Goal: Task Accomplishment & Management: Manage account settings

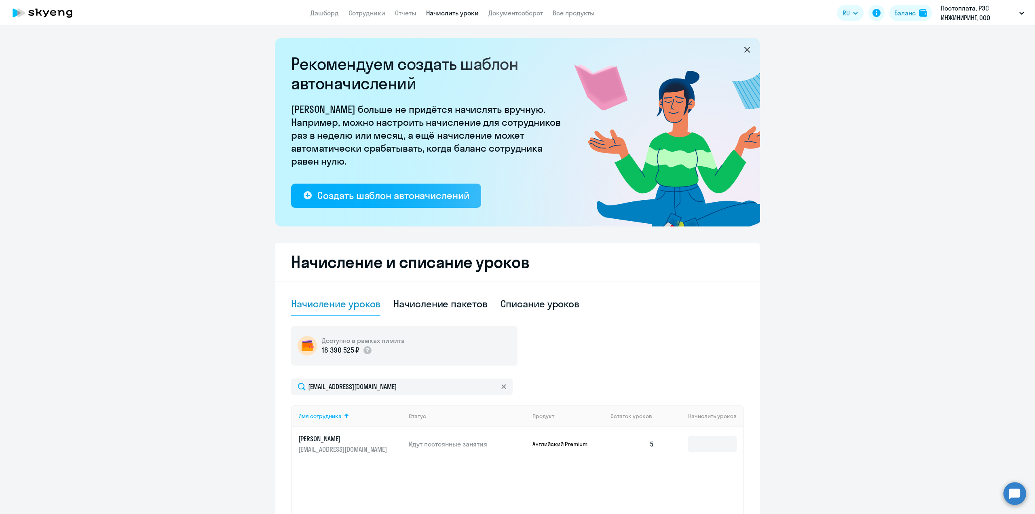
select select "10"
click at [363, 15] on link "Сотрудники" at bounding box center [367, 13] width 37 height 8
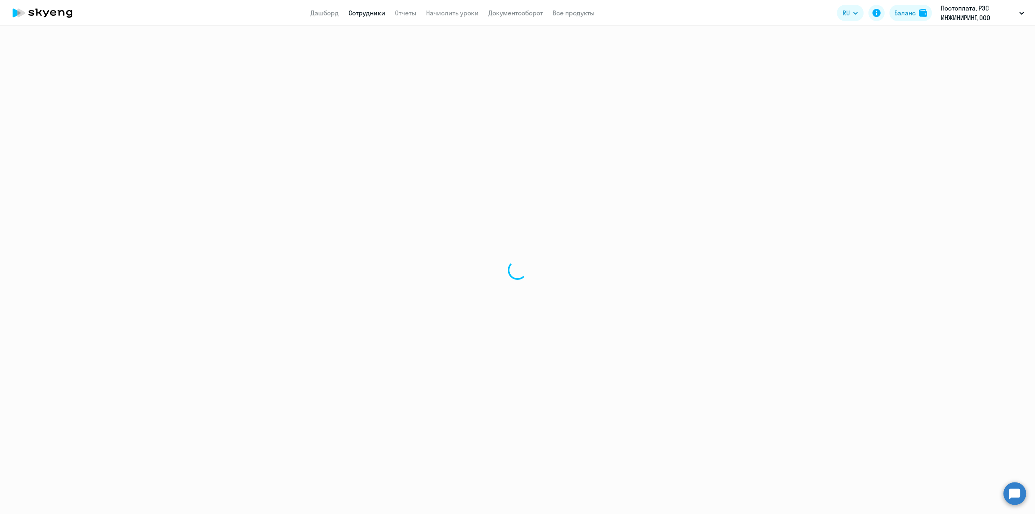
select select "30"
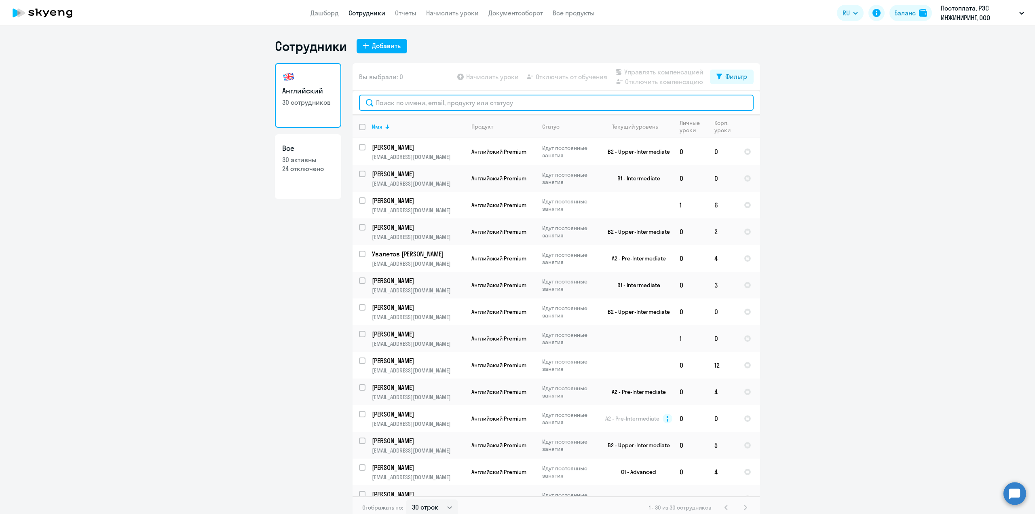
click at [398, 103] on input "text" at bounding box center [556, 103] width 395 height 16
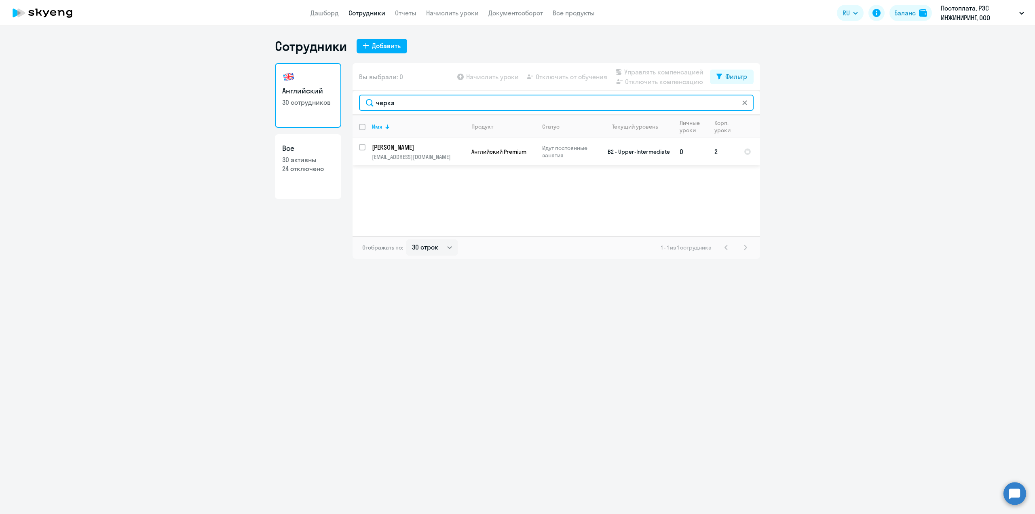
type input "черка"
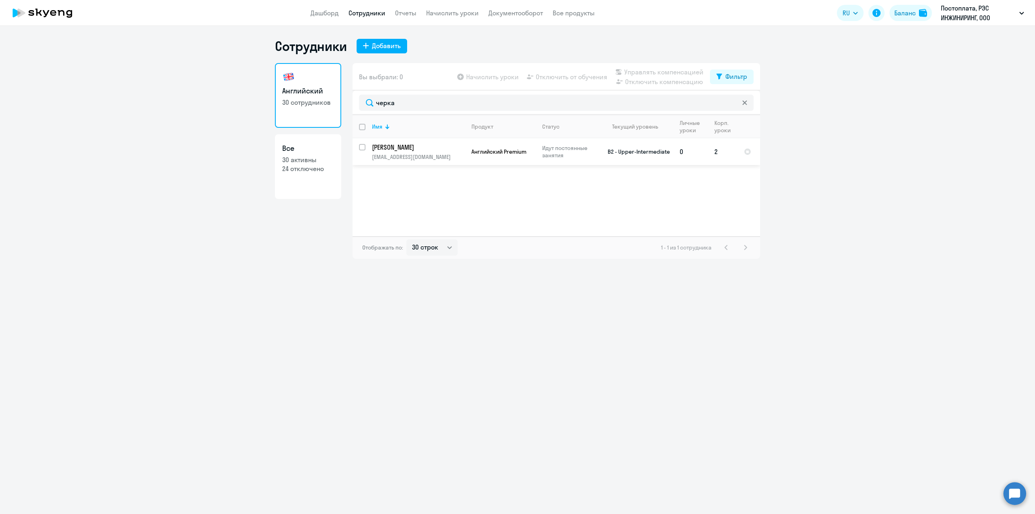
click at [364, 148] on input "select row 21438530" at bounding box center [367, 152] width 16 height 16
checkbox input "true"
click at [497, 74] on span "Начислить уроки" at bounding box center [492, 77] width 53 height 10
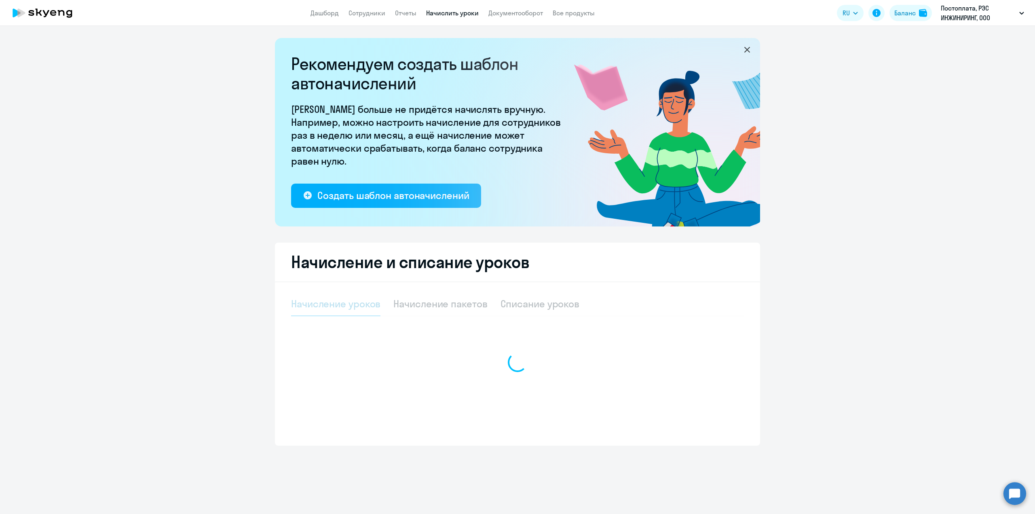
select select "10"
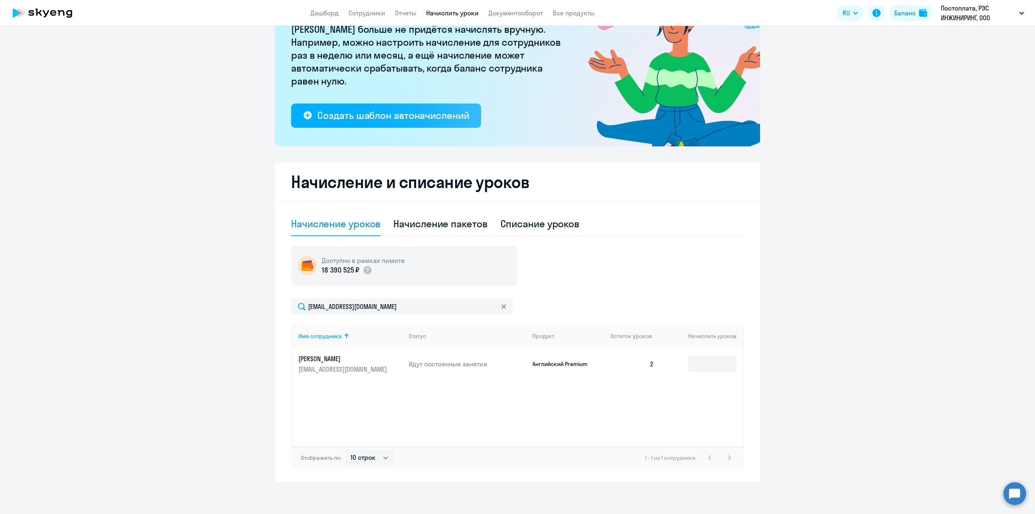
scroll to position [80, 0]
click at [704, 364] on input at bounding box center [712, 364] width 49 height 16
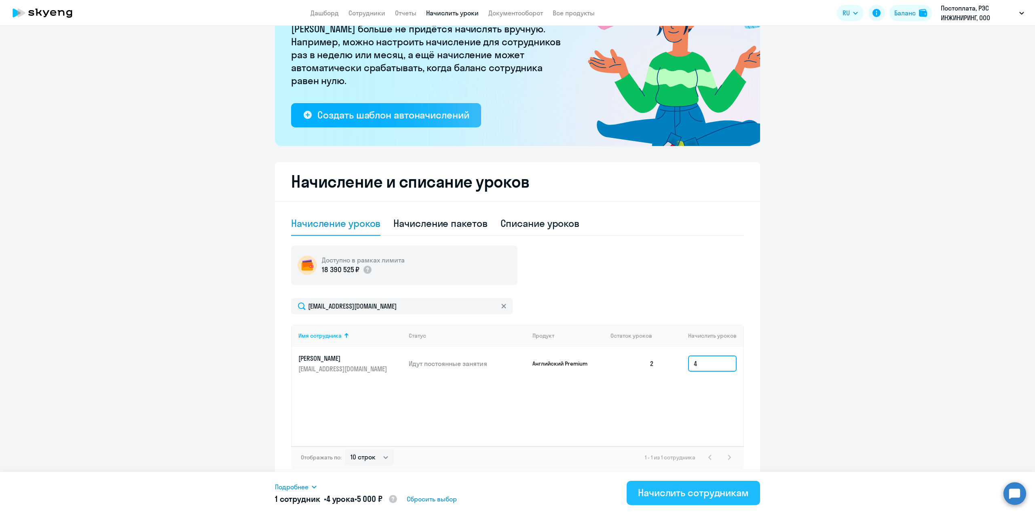
type input "4"
click at [684, 495] on div "Начислить сотрудникам" at bounding box center [693, 492] width 111 height 13
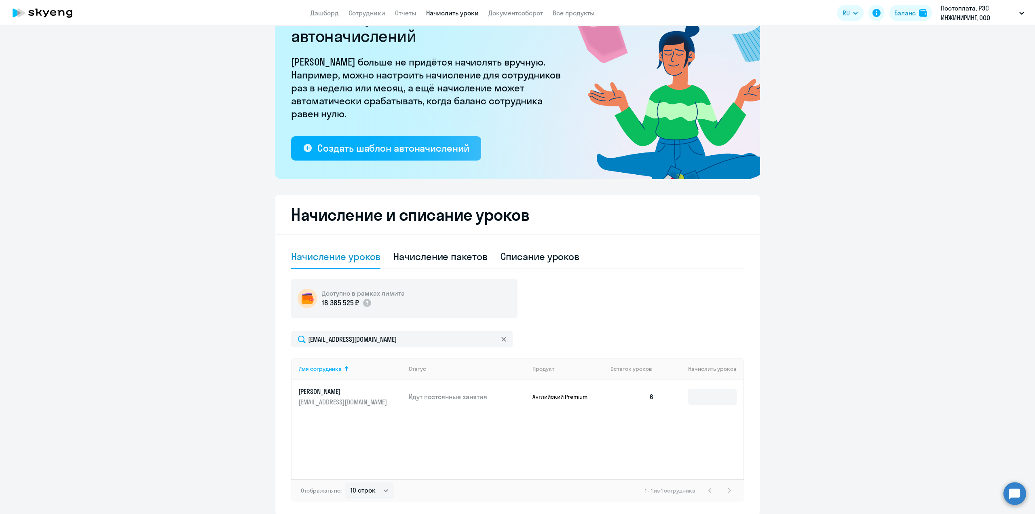
scroll to position [0, 0]
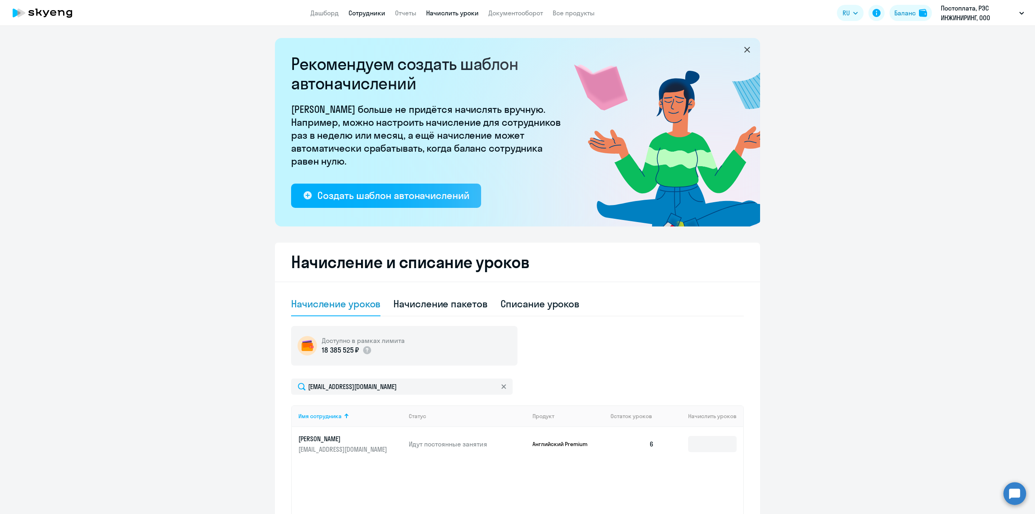
click at [368, 15] on link "Сотрудники" at bounding box center [367, 13] width 37 height 8
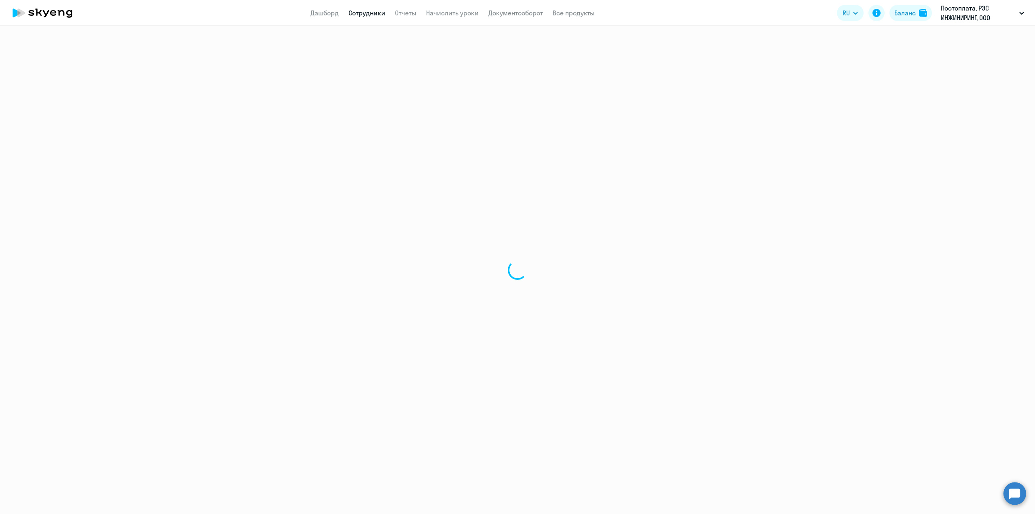
select select "30"
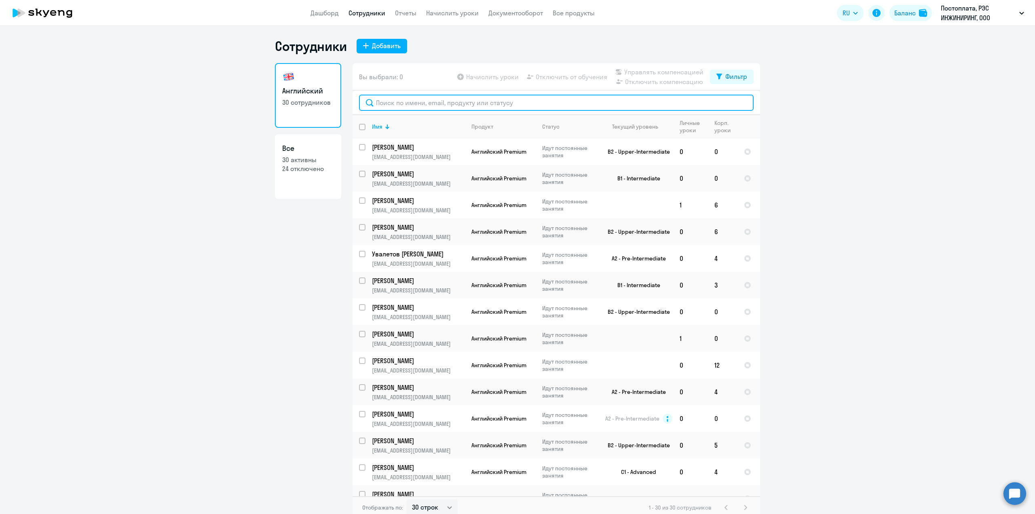
click at [410, 104] on input "text" at bounding box center [556, 103] width 395 height 16
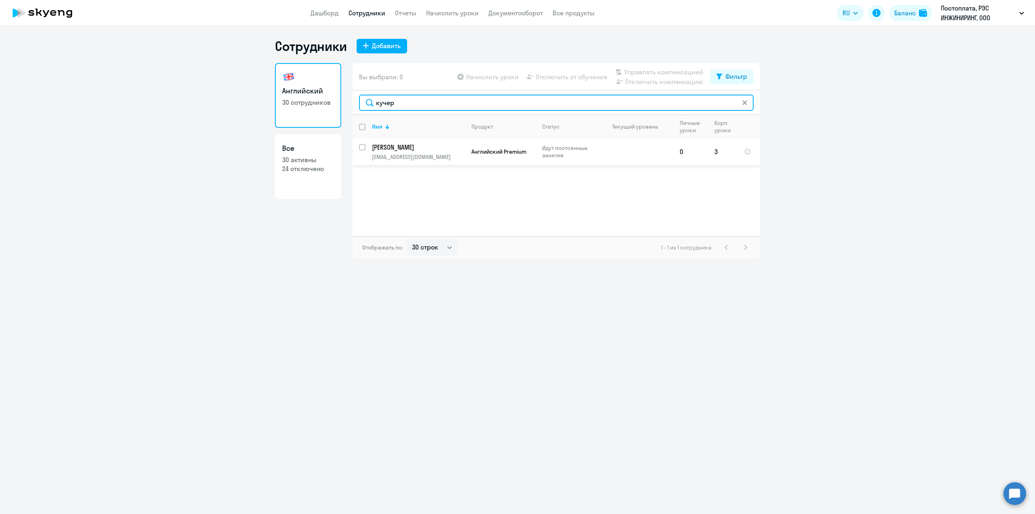
type input "кучер"
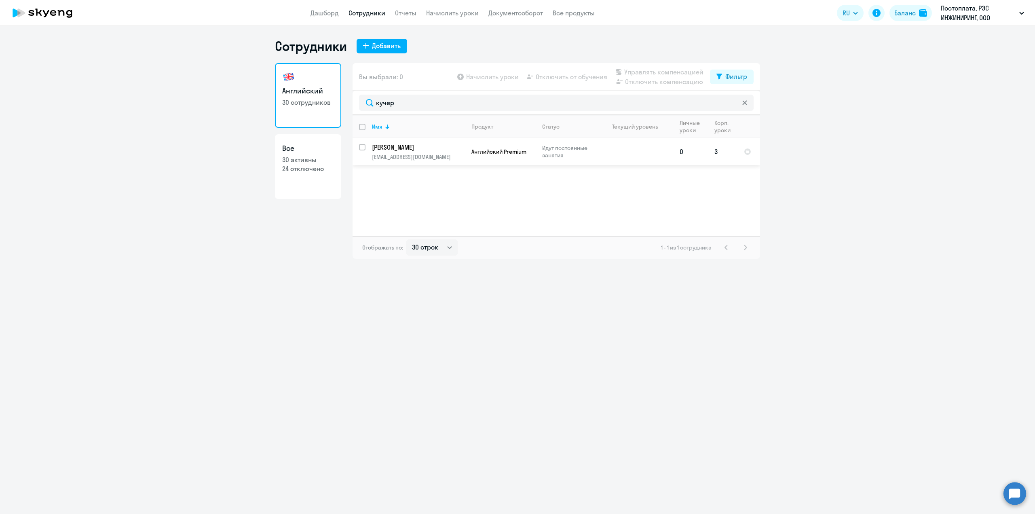
click at [365, 146] on input "select row 42325147" at bounding box center [367, 152] width 16 height 16
checkbox input "true"
click at [499, 77] on span "Начислить уроки" at bounding box center [492, 77] width 53 height 10
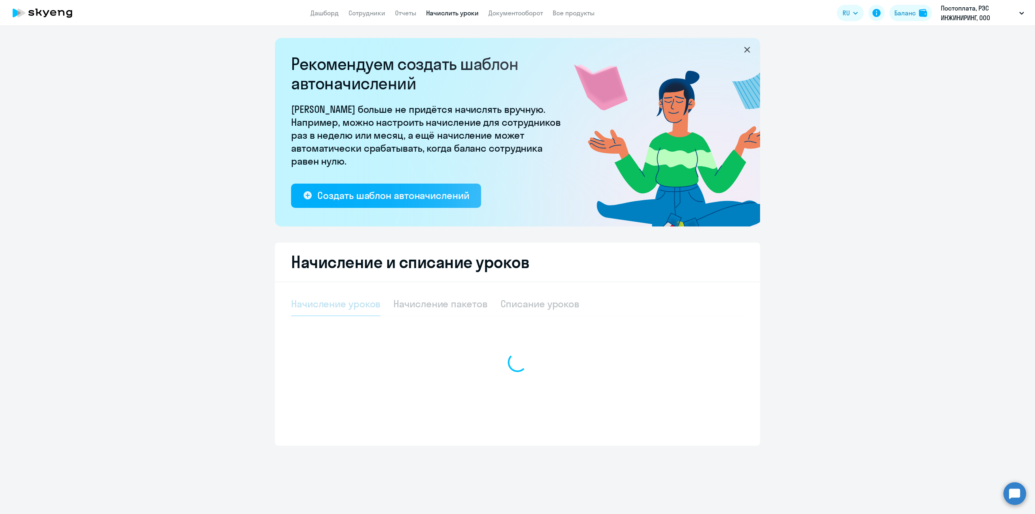
select select "10"
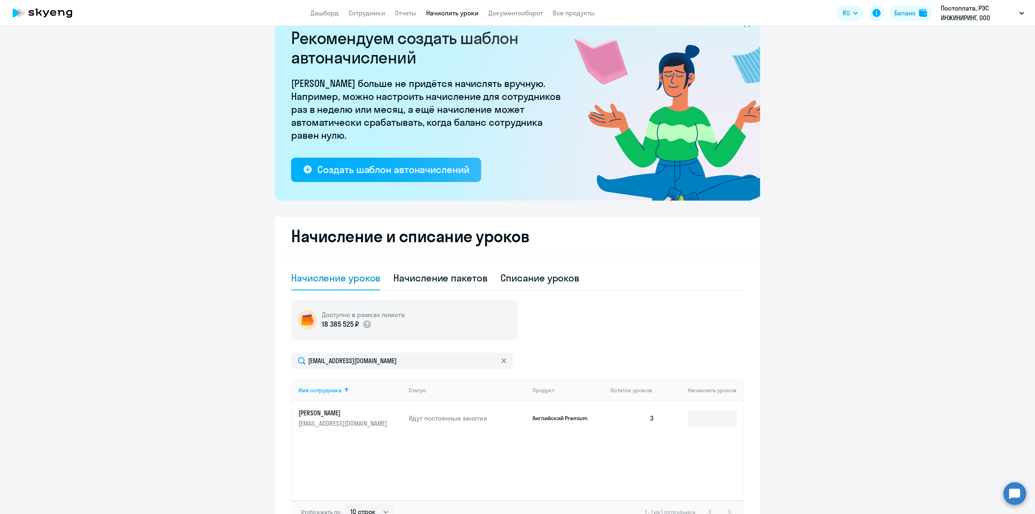
scroll to position [40, 0]
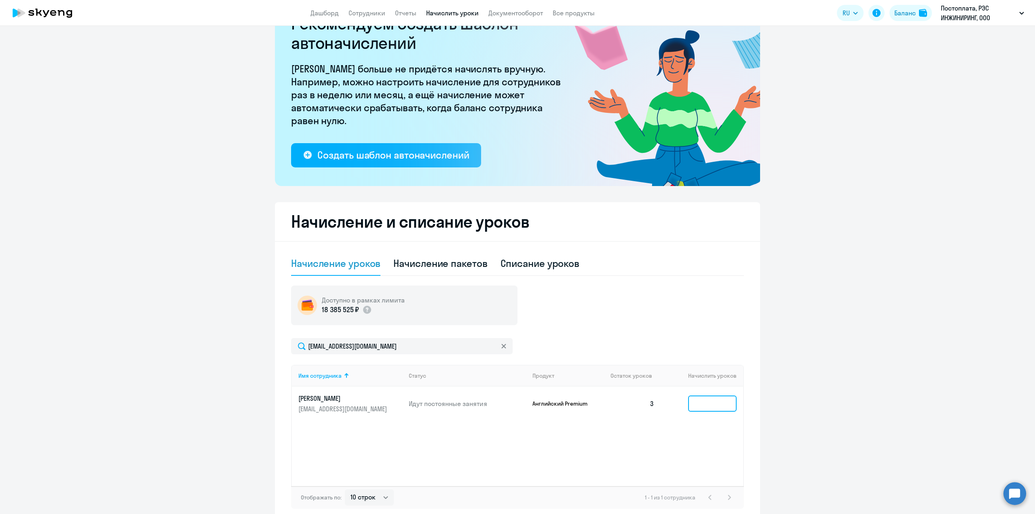
click at [705, 405] on input at bounding box center [712, 404] width 49 height 16
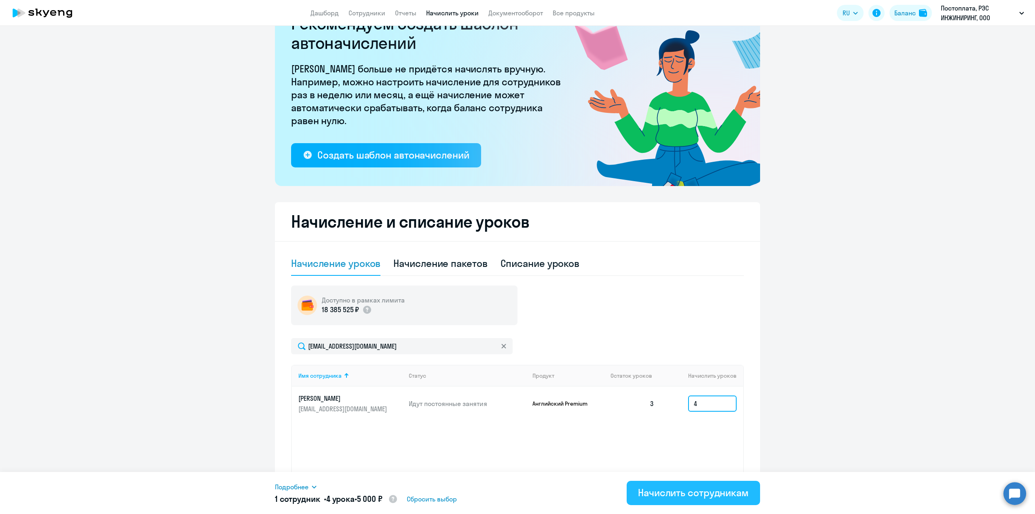
type input "4"
click at [702, 493] on div "Начислить сотрудникам" at bounding box center [693, 492] width 111 height 13
